Goal: Task Accomplishment & Management: Manage account settings

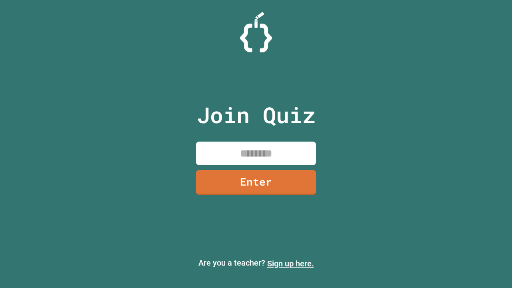
click at [290, 263] on link "Sign up here." at bounding box center [290, 264] width 47 height 10
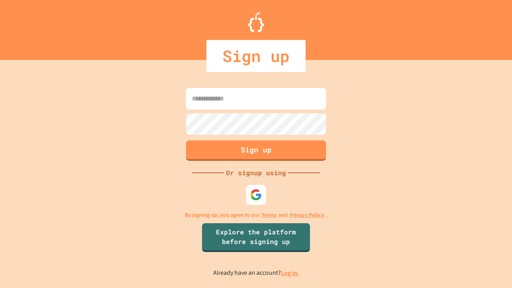
click at [290, 273] on link "Log in." at bounding box center [290, 273] width 18 height 8
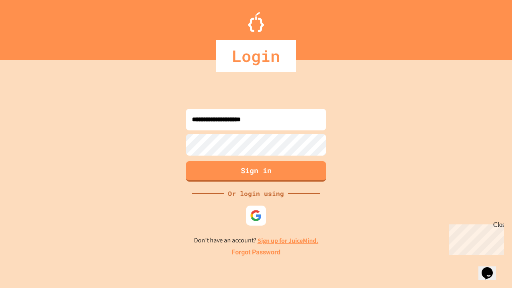
type input "**********"
